Goal: Information Seeking & Learning: Find specific fact

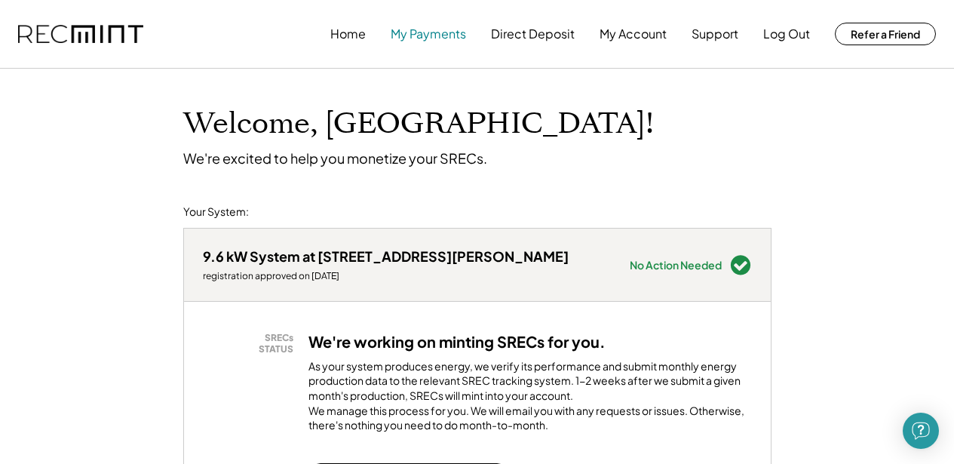
click at [423, 35] on button "My Payments" at bounding box center [428, 34] width 75 height 30
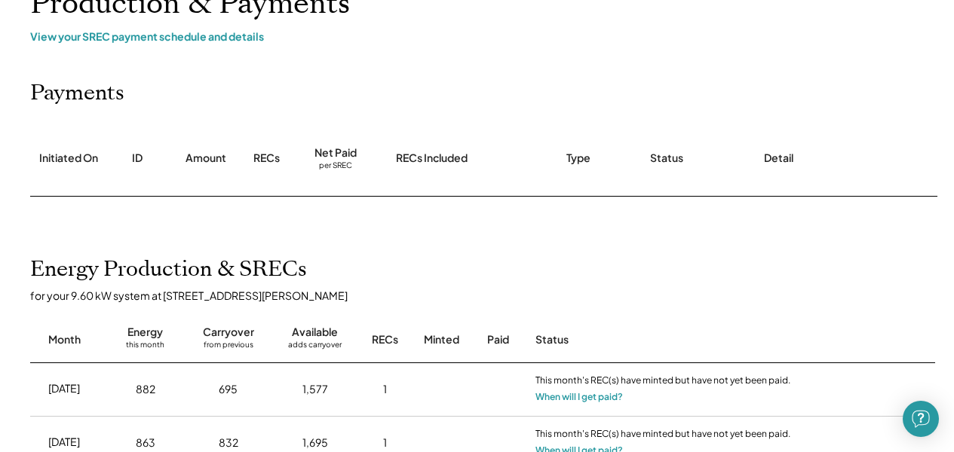
scroll to position [296, 0]
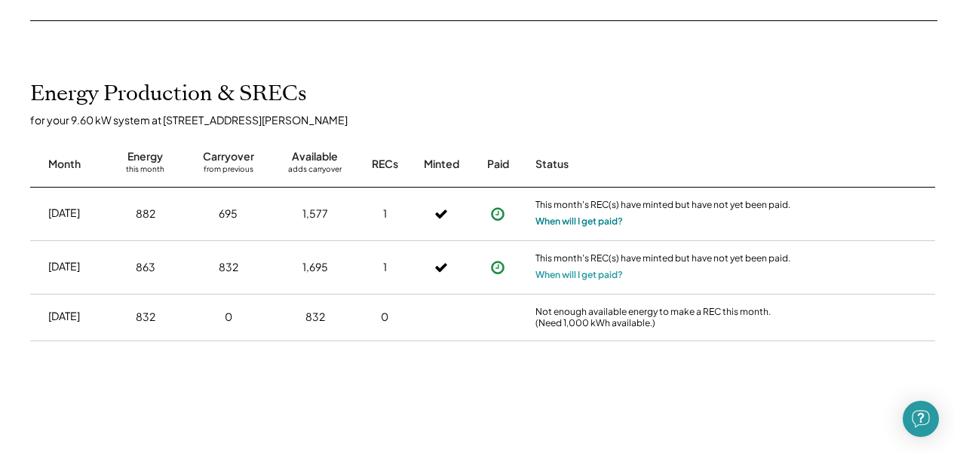
click at [579, 220] on button "When will I get paid?" at bounding box center [578, 221] width 87 height 15
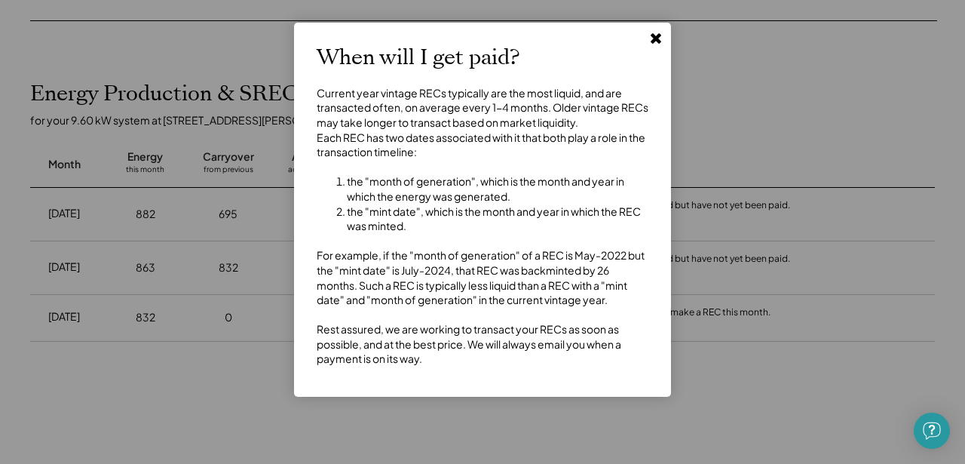
click at [656, 35] on icon at bounding box center [655, 37] width 15 height 15
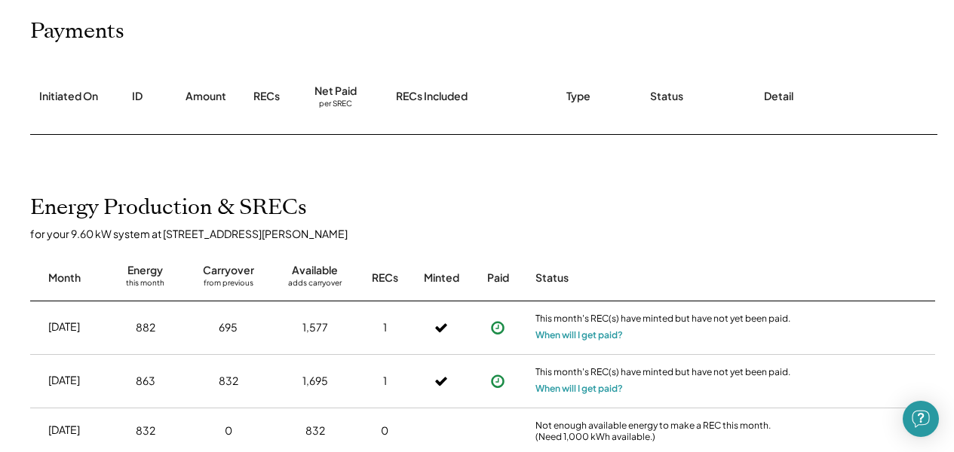
scroll to position [157, 0]
